Goal: Task Accomplishment & Management: Manage account settings

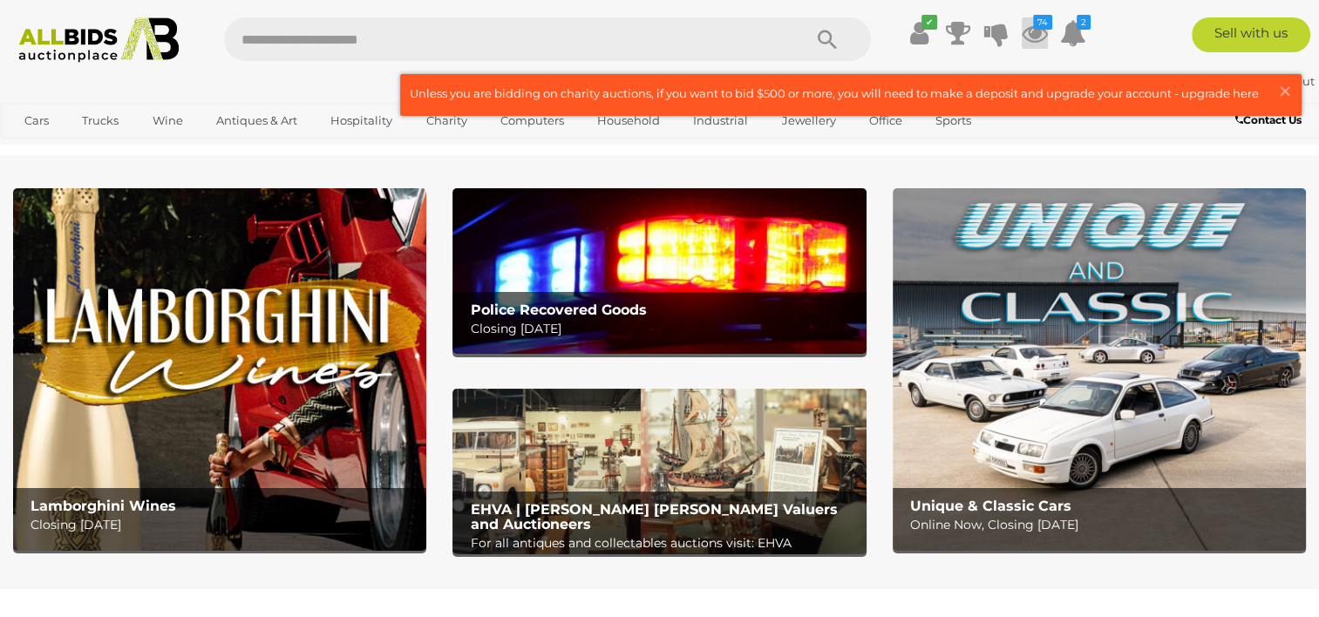
click at [1041, 32] on icon at bounding box center [1034, 32] width 26 height 31
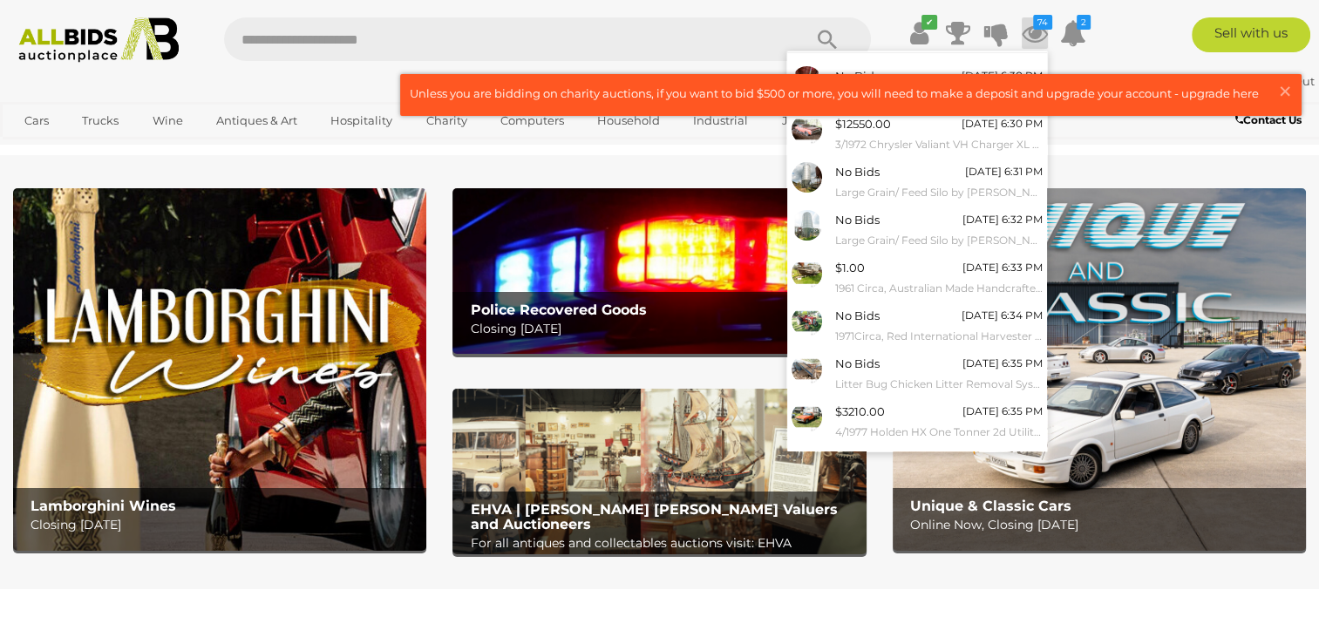
scroll to position [154, 0]
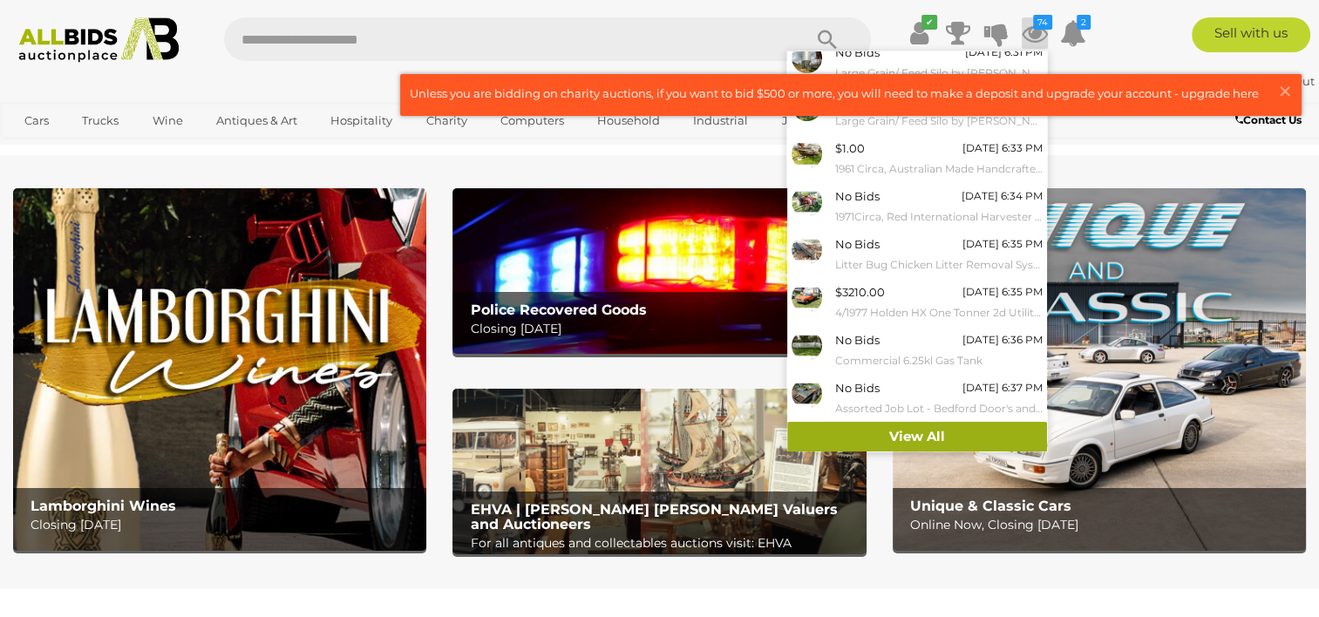
click at [980, 434] on link "View All" at bounding box center [917, 437] width 260 height 31
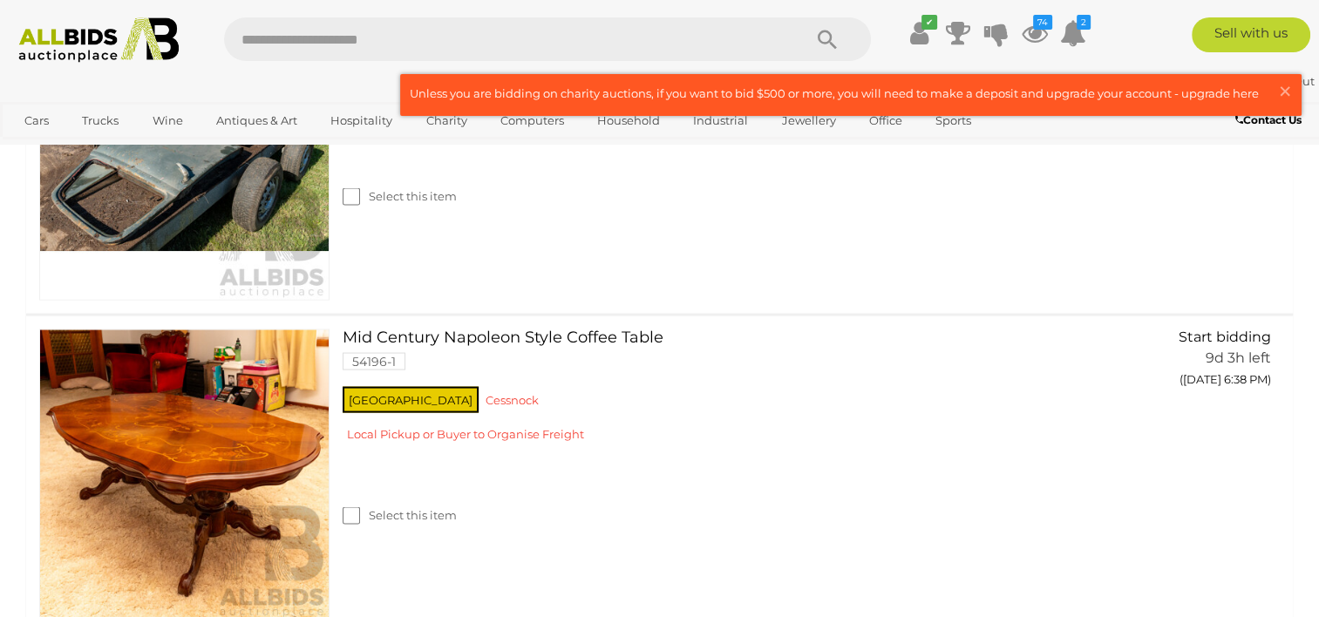
scroll to position [3393, 0]
